Goal: Check status: Check status

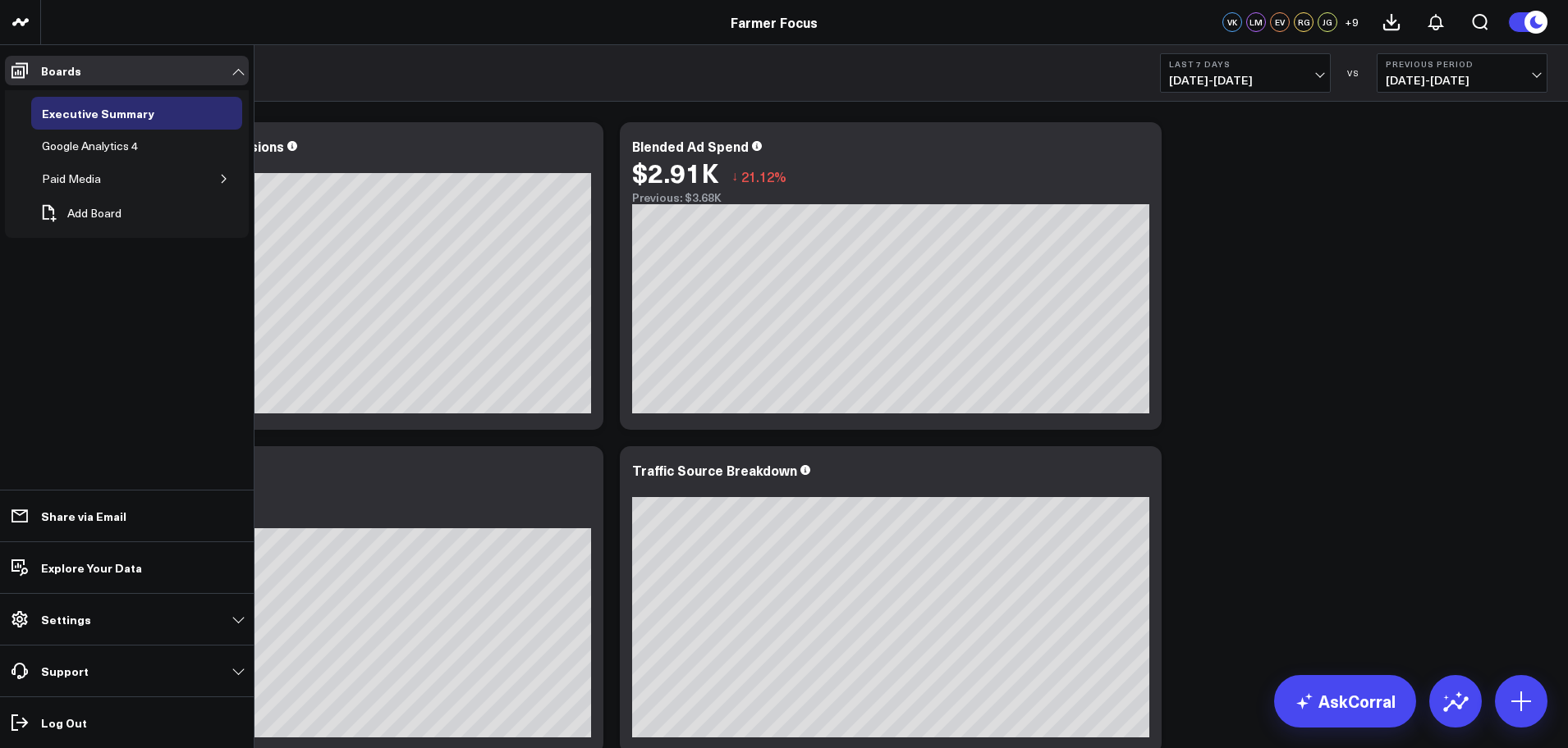
click at [40, 81] on link "Boards" at bounding box center [127, 70] width 244 height 30
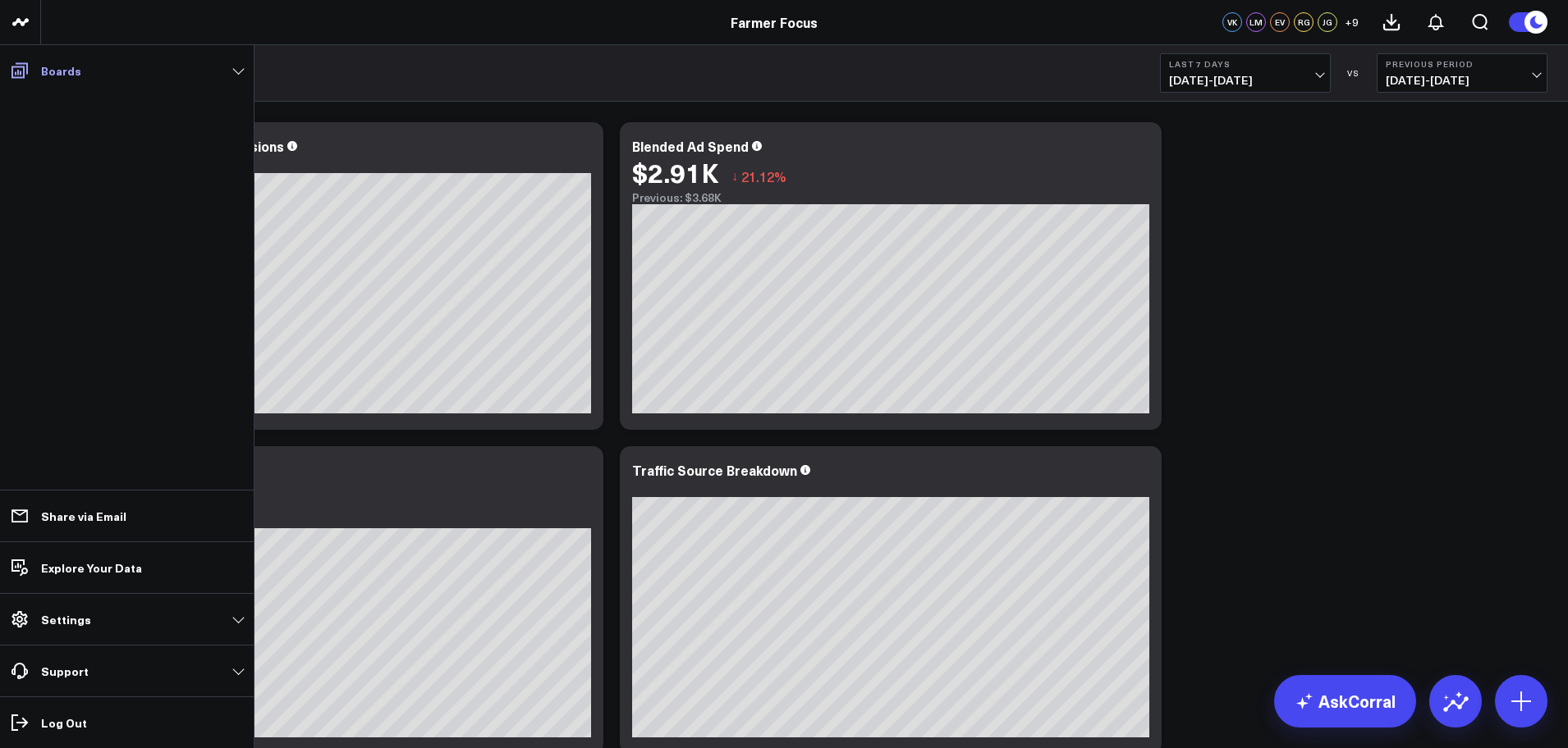
click at [16, 57] on span at bounding box center [20, 70] width 30 height 30
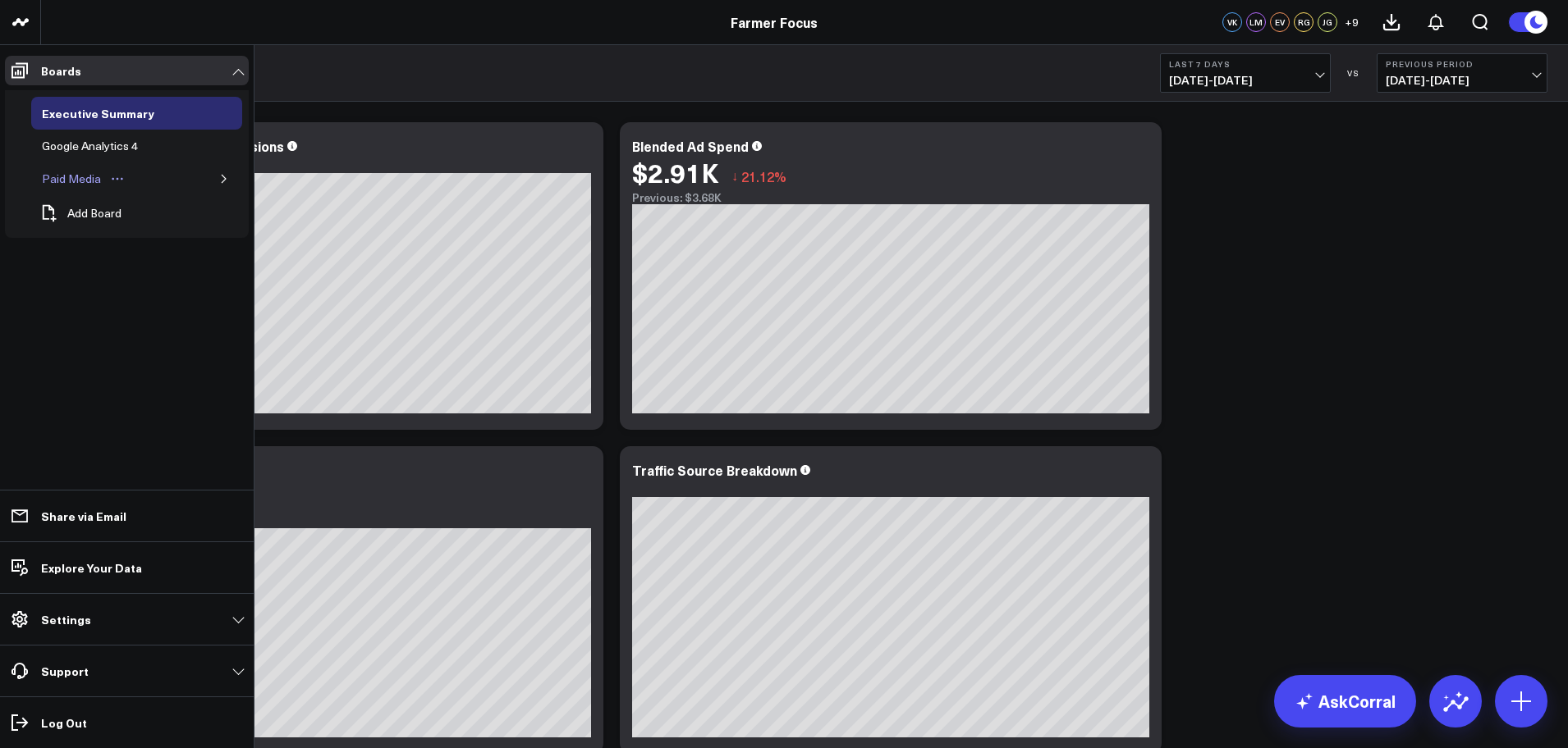
click at [82, 167] on link "Paid Media" at bounding box center [84, 178] width 105 height 33
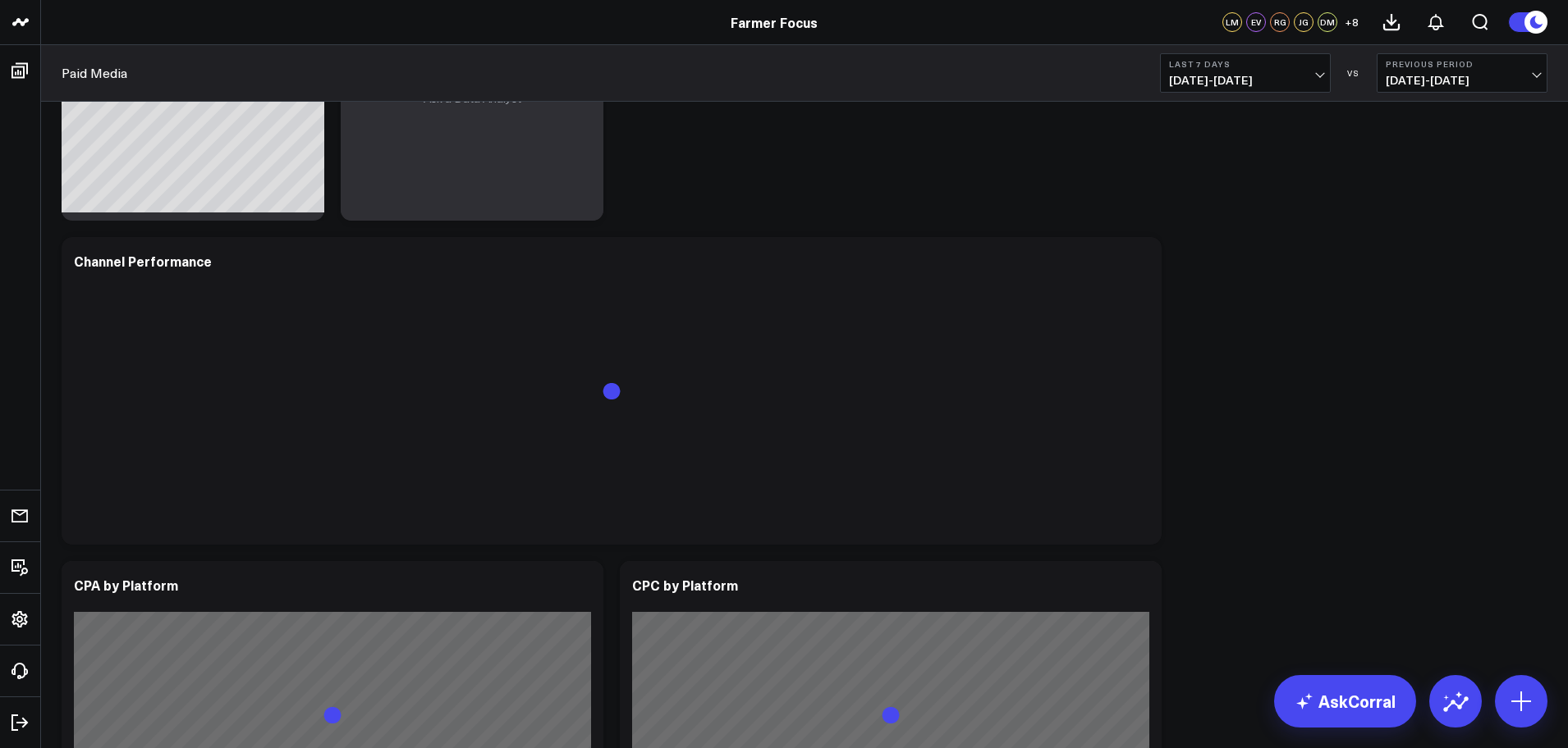
scroll to position [571, 0]
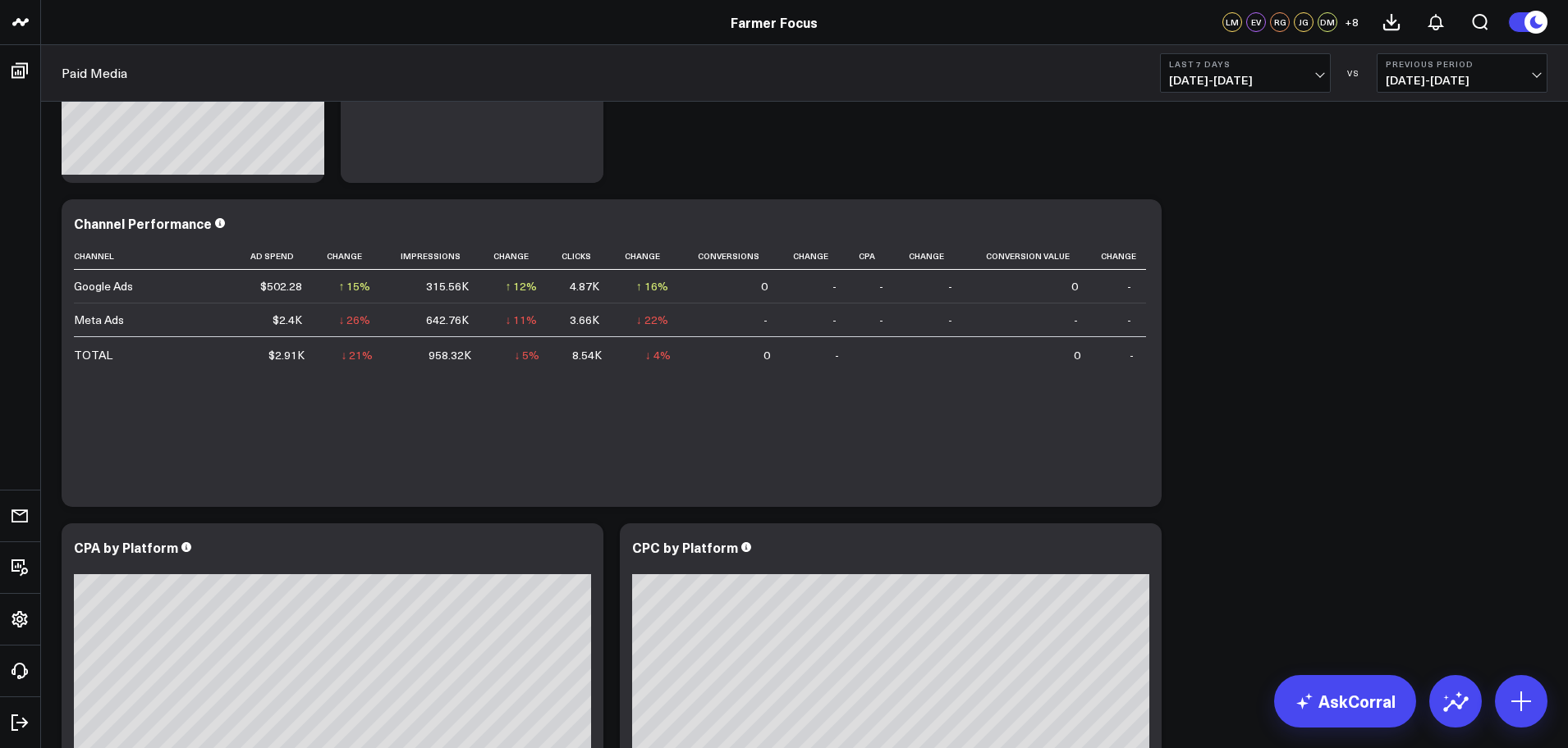
click at [1321, 84] on span "[DATE] - [DATE]" at bounding box center [1245, 80] width 152 height 13
click at [1311, 76] on span "[DATE] - [DATE]" at bounding box center [1245, 80] width 152 height 13
click at [1212, 528] on link "Custom Dates" at bounding box center [1245, 525] width 169 height 32
select select "9"
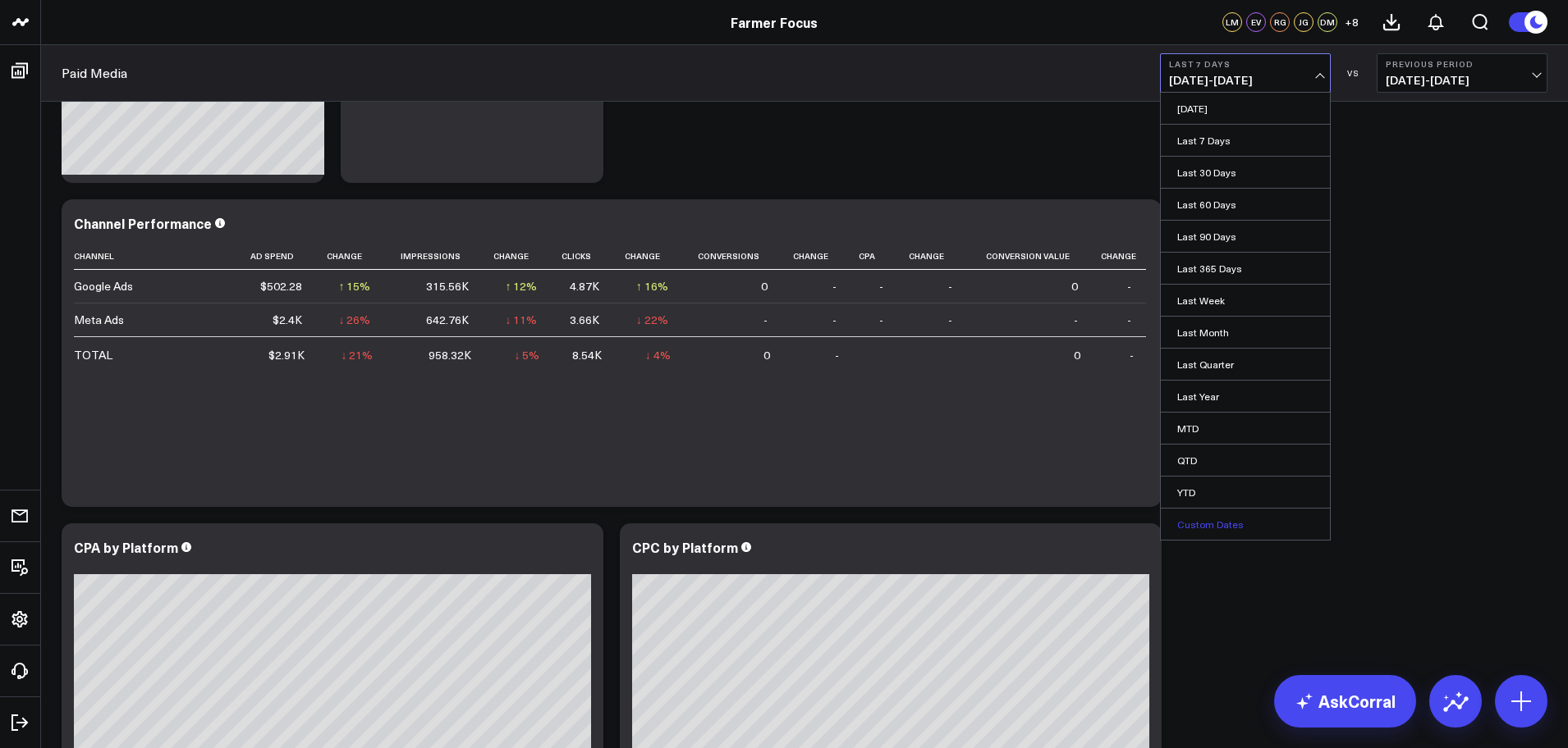
select select "2025"
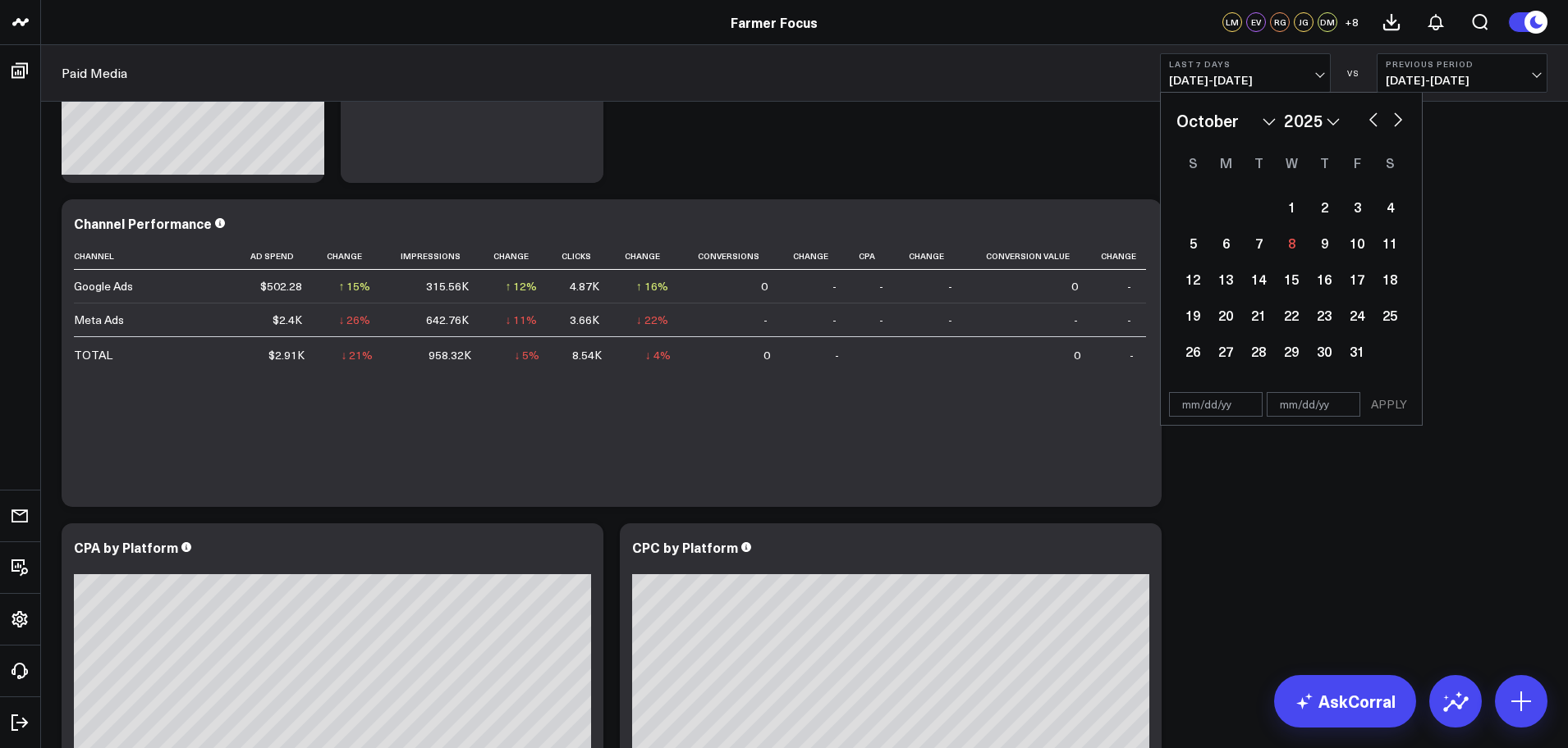
click at [1264, 125] on select "January February March April May June July August September October November De…" at bounding box center [1226, 121] width 99 height 25
select select "7"
select select "2025"
click at [1323, 241] on div "7" at bounding box center [1324, 242] width 33 height 33
type input "[DATE]"
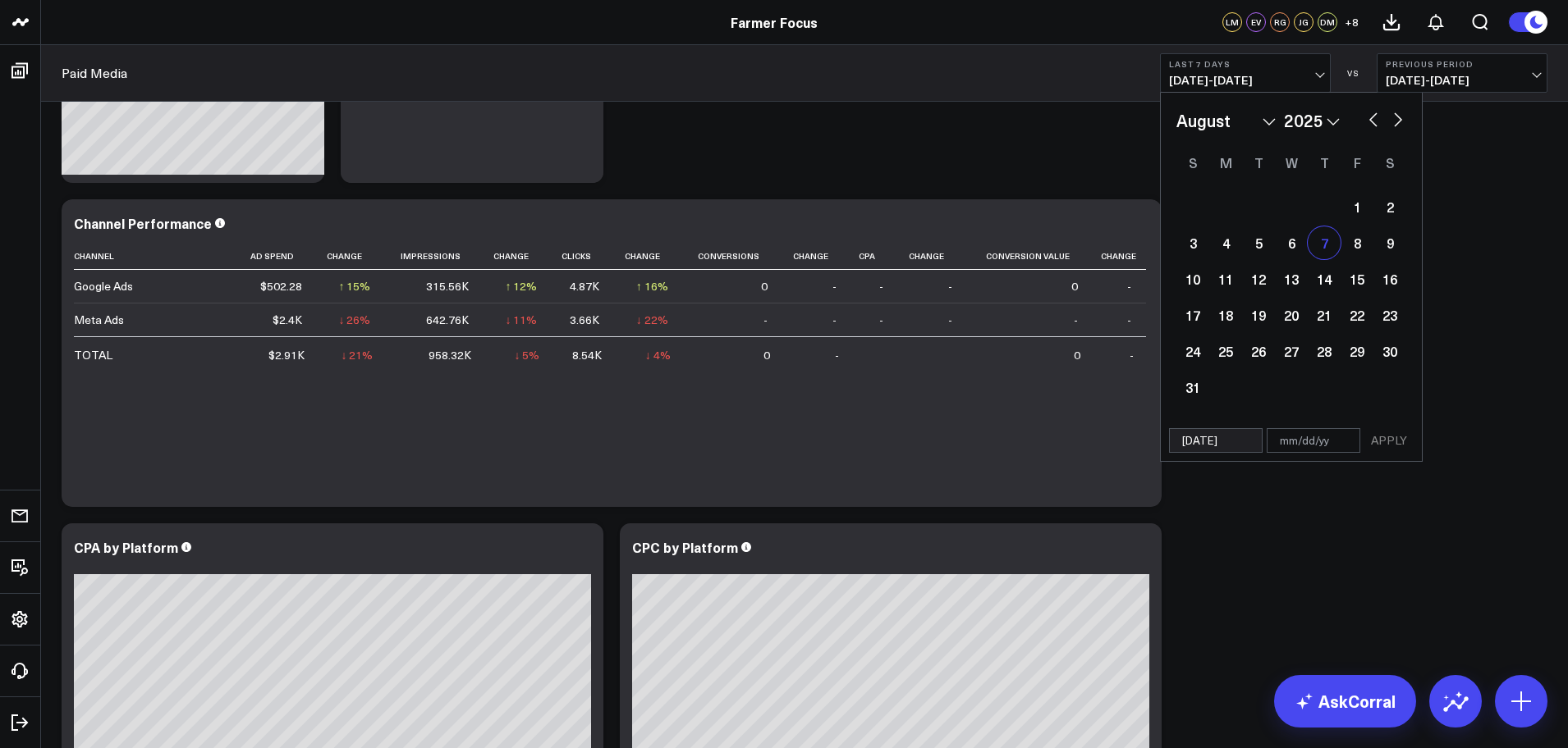
select select "7"
select select "2025"
click at [1399, 125] on button "button" at bounding box center [1398, 119] width 17 height 20
select select "8"
select select "2025"
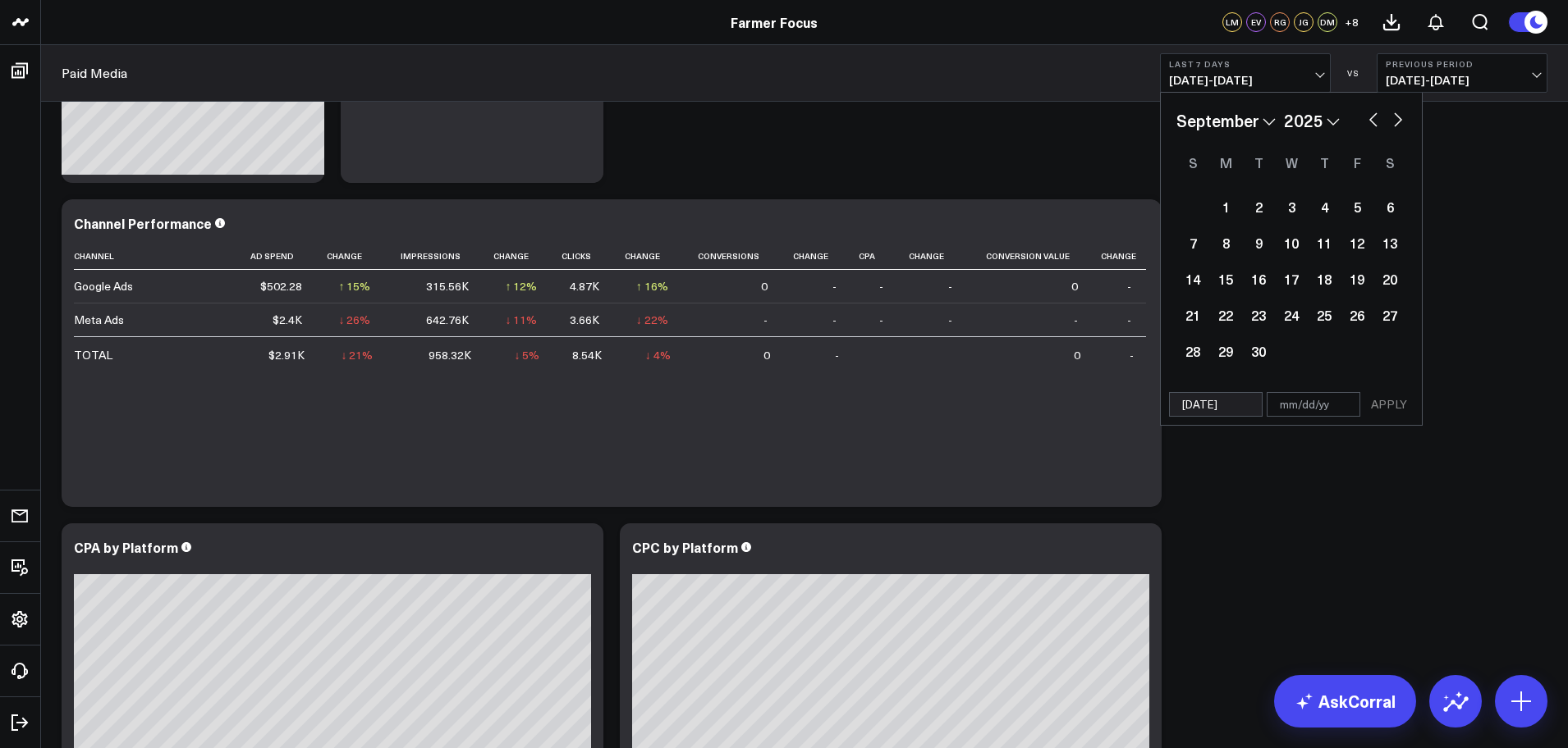
click at [1399, 125] on button "button" at bounding box center [1398, 119] width 17 height 20
select select "9"
select select "2025"
click at [1293, 243] on div "8" at bounding box center [1290, 242] width 33 height 33
type input "[DATE]"
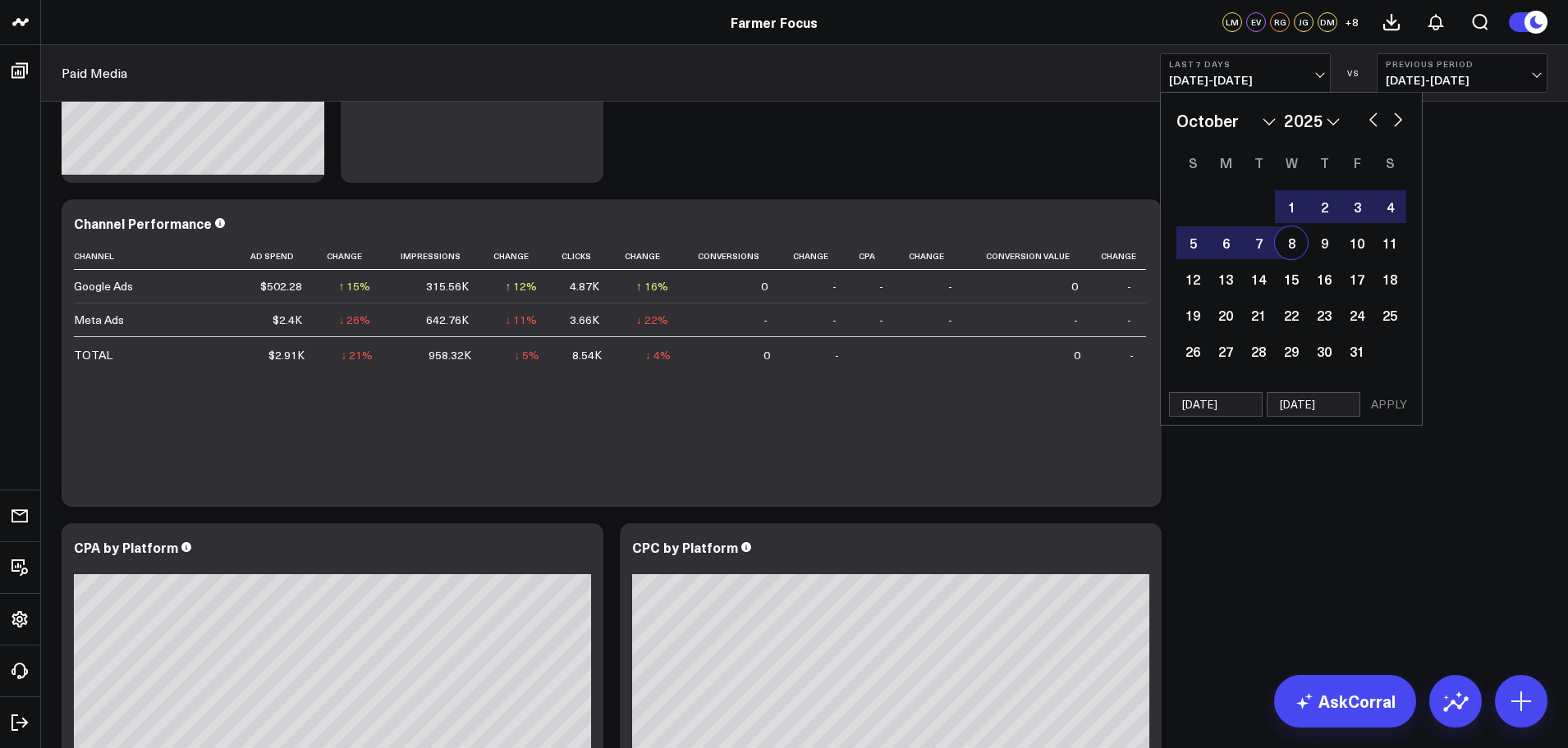
select select "9"
select select "2025"
click at [1400, 404] on button "APPLY" at bounding box center [1389, 404] width 49 height 25
